Goal: Check status: Check status

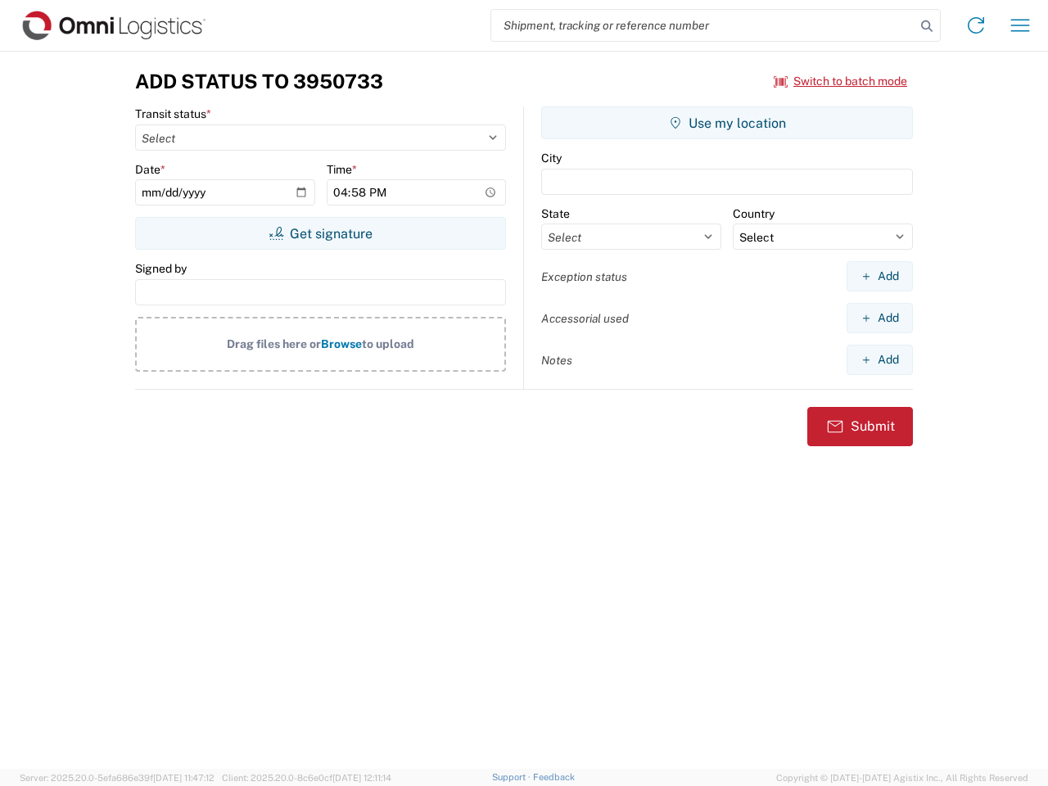
click at [703, 25] on input "search" at bounding box center [703, 25] width 424 height 31
click at [927, 26] on icon at bounding box center [927, 26] width 23 height 23
click at [976, 25] on icon at bounding box center [976, 25] width 26 height 26
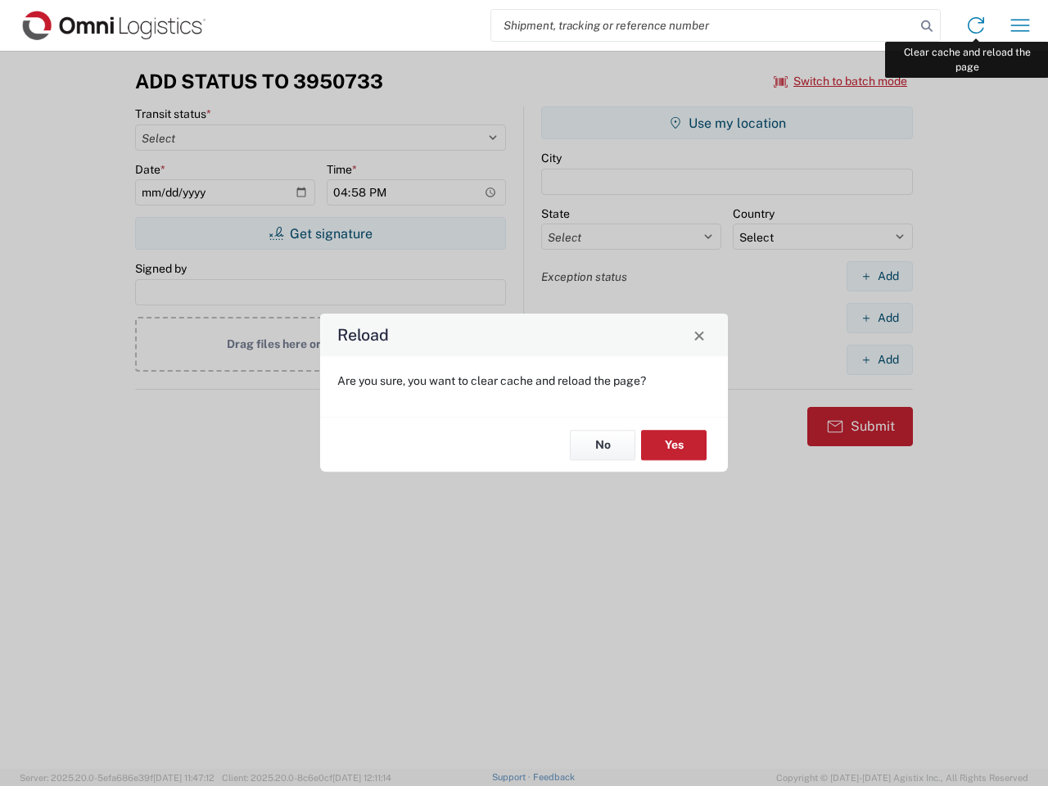
click at [1020, 25] on div "Reload Are you sure, you want to clear cache and reload the page? No Yes" at bounding box center [524, 393] width 1048 height 786
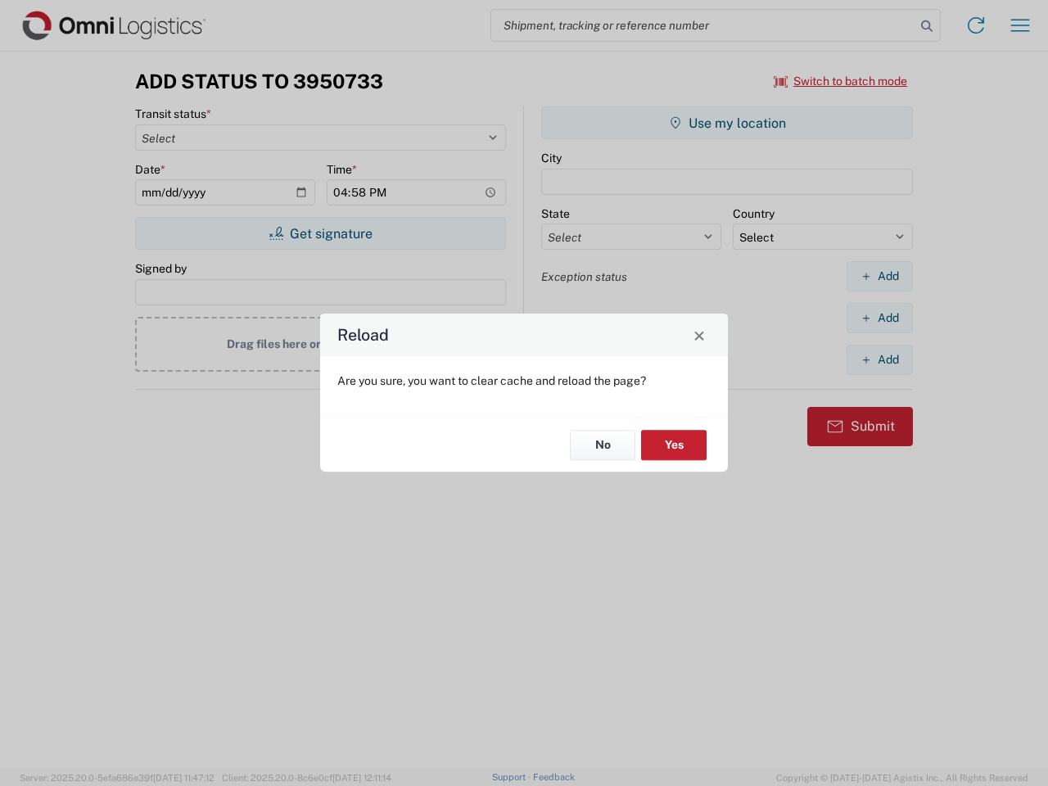
click at [841, 81] on div "Reload Are you sure, you want to clear cache and reload the page? No Yes" at bounding box center [524, 393] width 1048 height 786
click at [320, 233] on div "Reload Are you sure, you want to clear cache and reload the page? No Yes" at bounding box center [524, 393] width 1048 height 786
click at [727, 123] on div "Reload Are you sure, you want to clear cache and reload the page? No Yes" at bounding box center [524, 393] width 1048 height 786
click at [880, 276] on div "Reload Are you sure, you want to clear cache and reload the page? No Yes" at bounding box center [524, 393] width 1048 height 786
click at [880, 318] on div "Reload Are you sure, you want to clear cache and reload the page? No Yes" at bounding box center [524, 393] width 1048 height 786
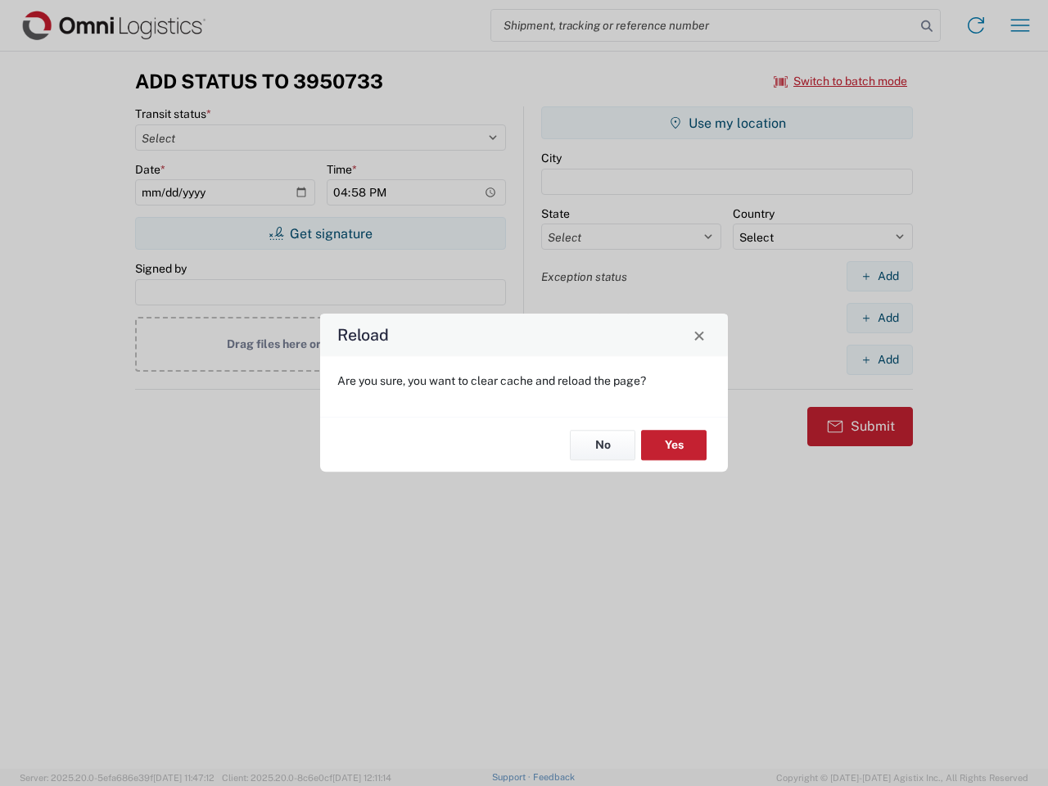
click at [880, 360] on div "Reload Are you sure, you want to clear cache and reload the page? No Yes" at bounding box center [524, 393] width 1048 height 786
